Goal: Task Accomplishment & Management: Manage account settings

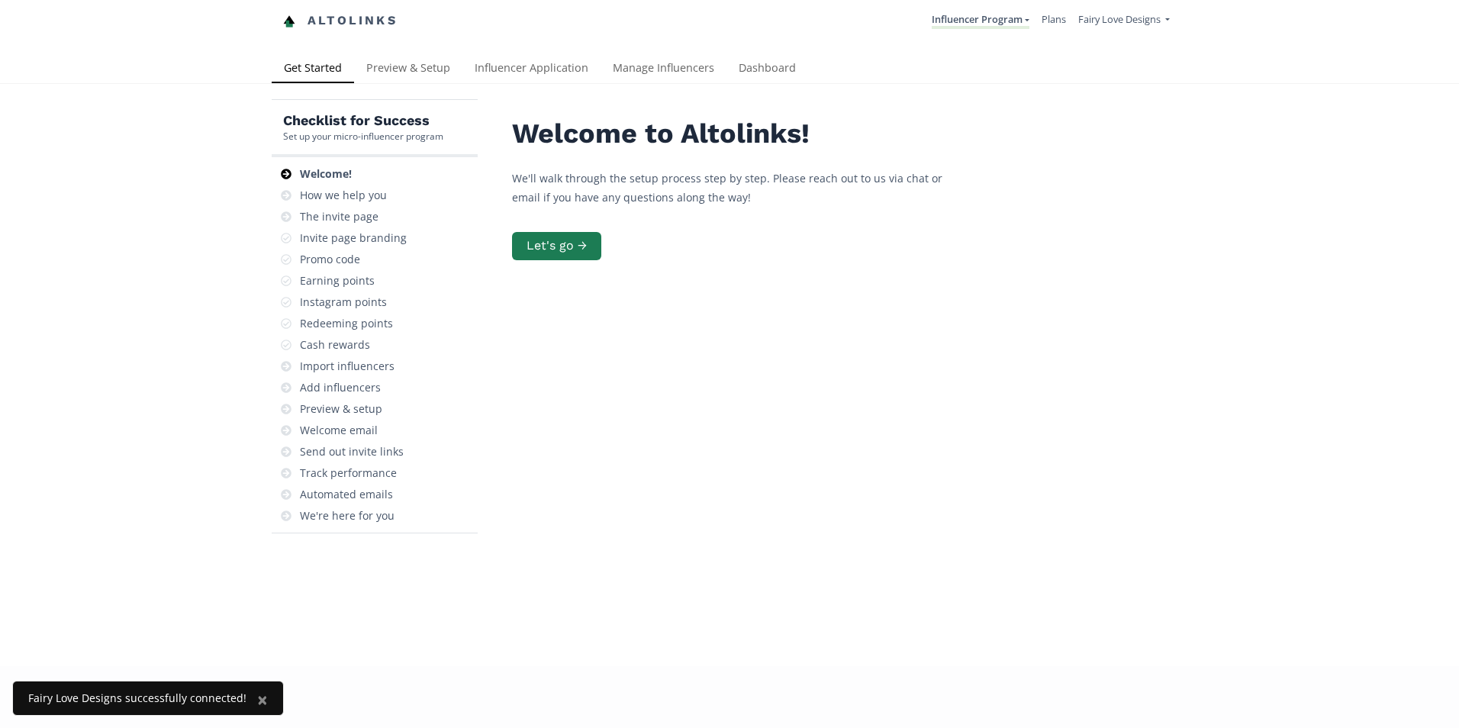
click at [735, 68] on link "Dashboard" at bounding box center [767, 69] width 82 height 31
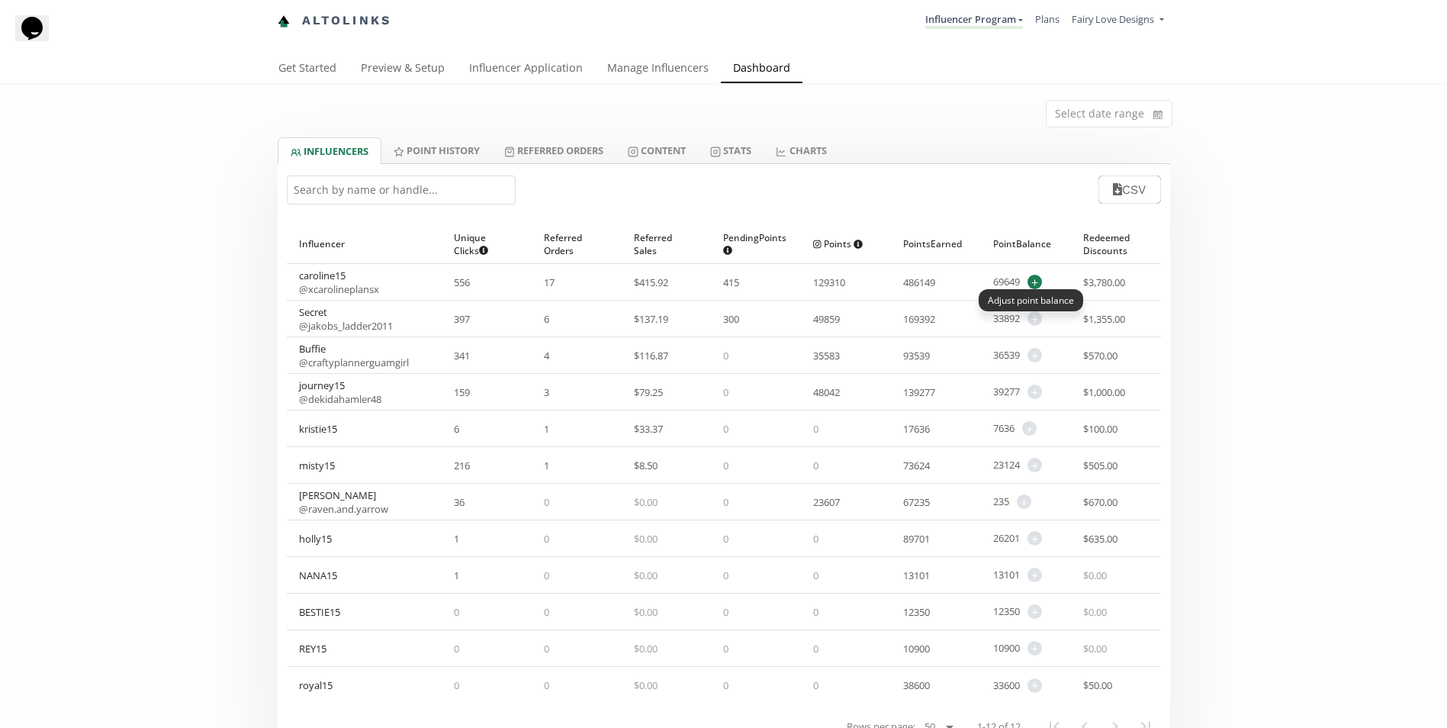
click at [1041, 281] on span "+" at bounding box center [1035, 282] width 14 height 14
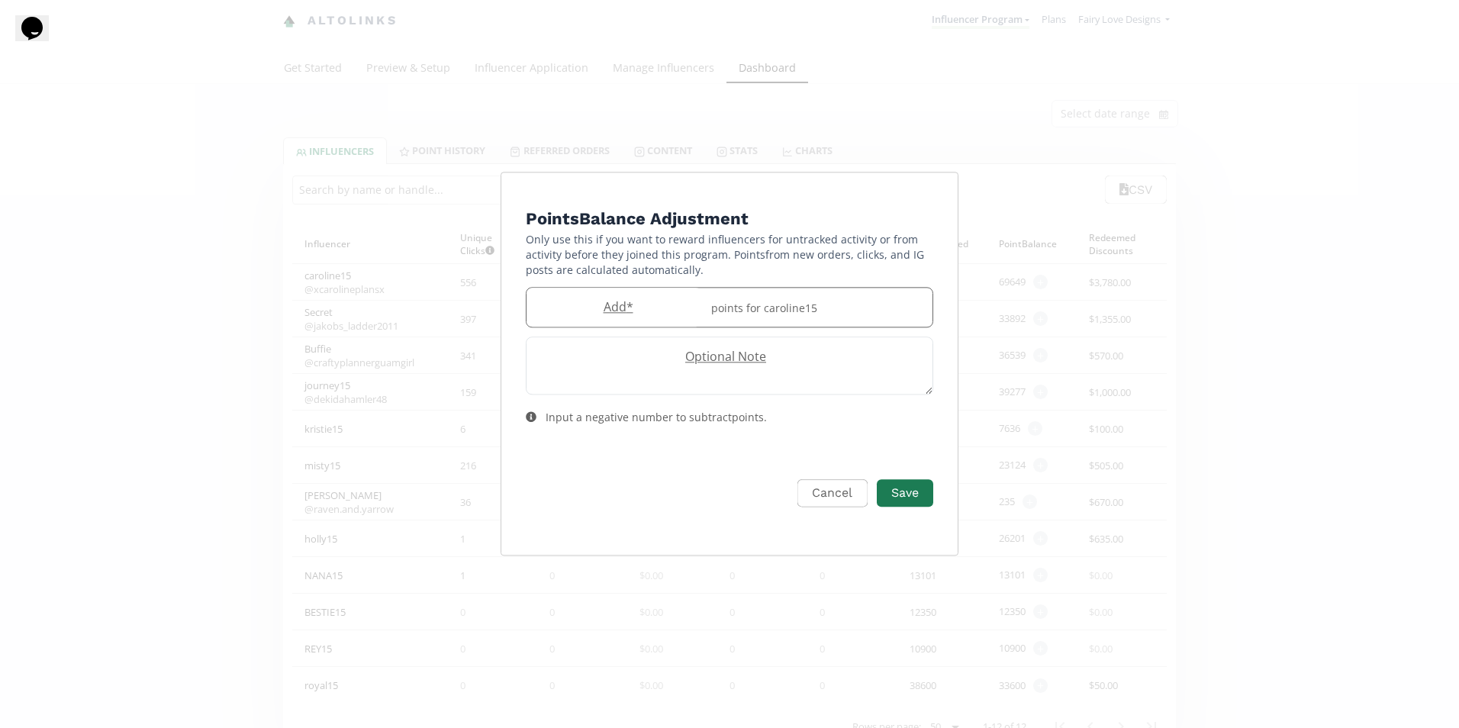
click at [646, 305] on label "Add *" at bounding box center [613, 307] width 175 height 18
type input "1200"
click at [912, 481] on button "Save" at bounding box center [904, 493] width 61 height 33
